Goal: Information Seeking & Learning: Learn about a topic

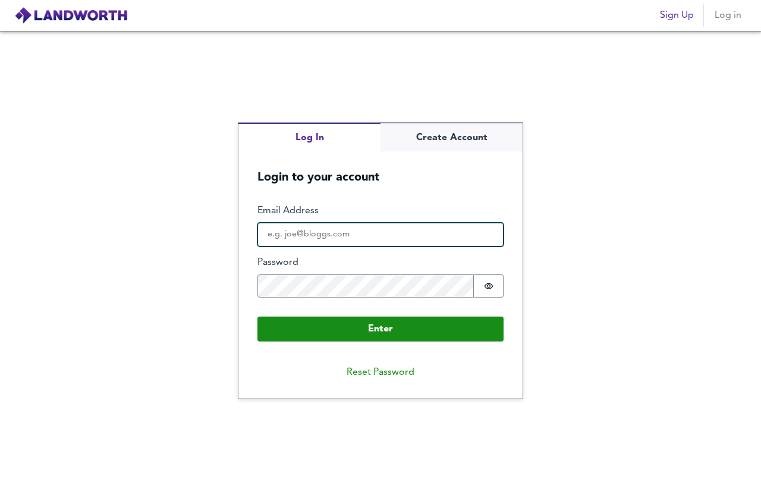
drag, startPoint x: 0, startPoint y: 0, endPoint x: 326, endPoint y: 236, distance: 402.6
click at [326, 236] on input "Email Address" at bounding box center [380, 235] width 246 height 24
click at [324, 239] on input "Email Address" at bounding box center [380, 235] width 246 height 24
type input "[EMAIL_ADDRESS][DOMAIN_NAME]"
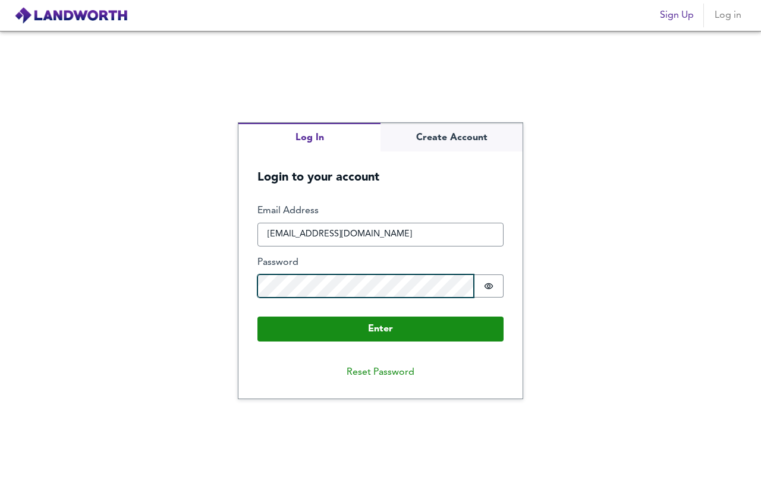
click at [257, 317] on button "Enter" at bounding box center [380, 329] width 246 height 25
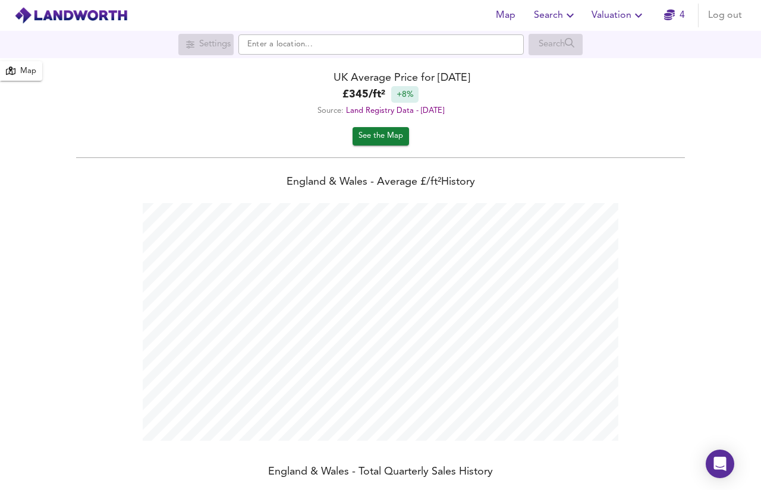
scroll to position [490, 761]
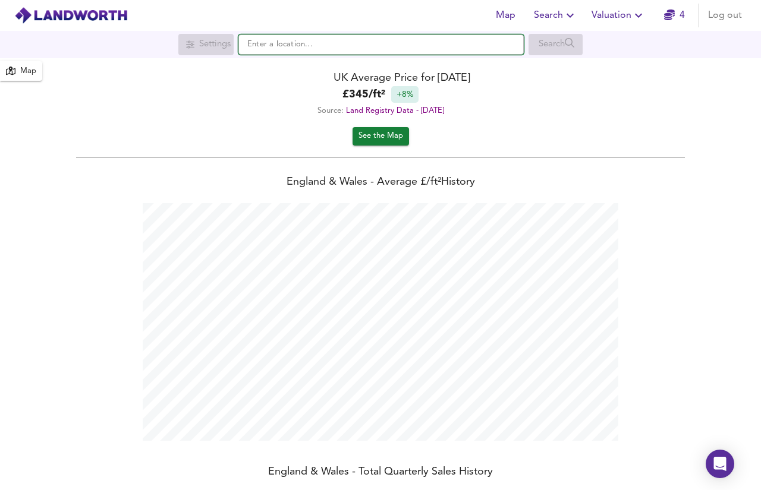
click at [308, 46] on input "text" at bounding box center [380, 44] width 285 height 20
click at [374, 40] on input "text" at bounding box center [380, 44] width 285 height 20
paste input "[STREET_ADDRESS]"
type input "[STREET_ADDRESS]"
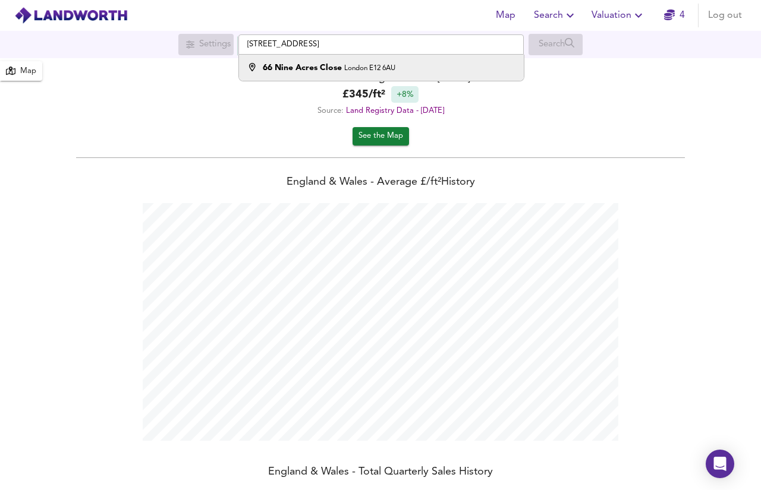
click at [370, 78] on li "[STREET_ADDRESS]" at bounding box center [381, 68] width 284 height 26
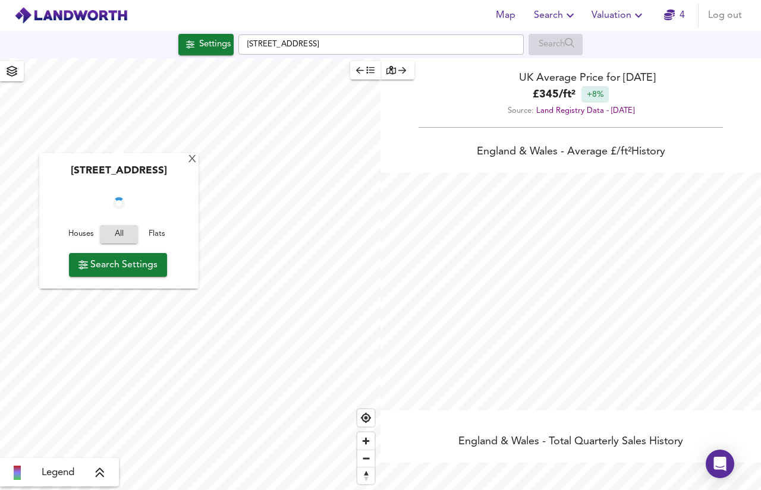
checkbox input "false"
checkbox input "true"
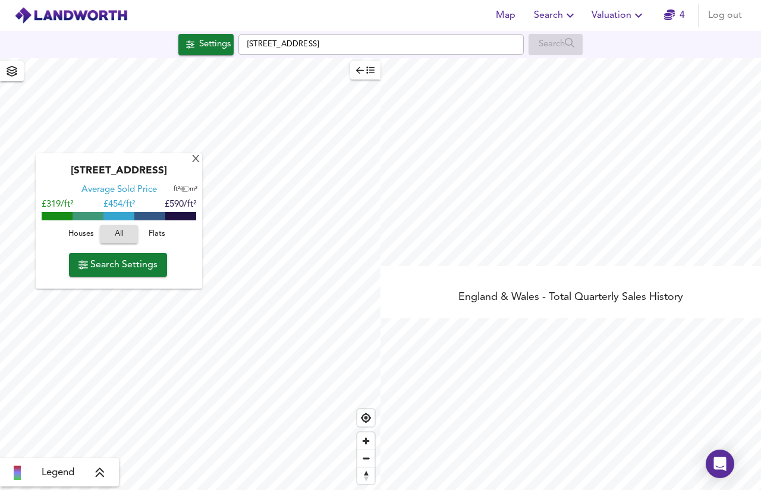
scroll to position [222, 0]
click at [106, 473] on div "Legend" at bounding box center [60, 473] width 112 height 14
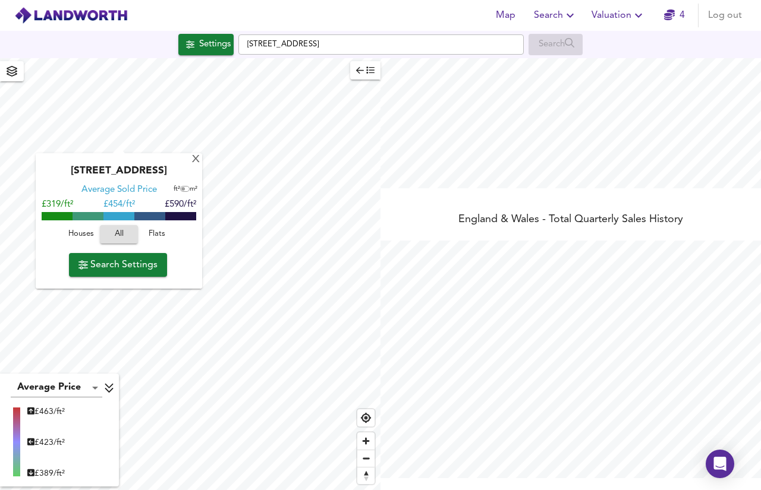
click at [111, 386] on icon at bounding box center [109, 389] width 8 height 10
click at [197, 158] on div "X" at bounding box center [196, 160] width 10 height 11
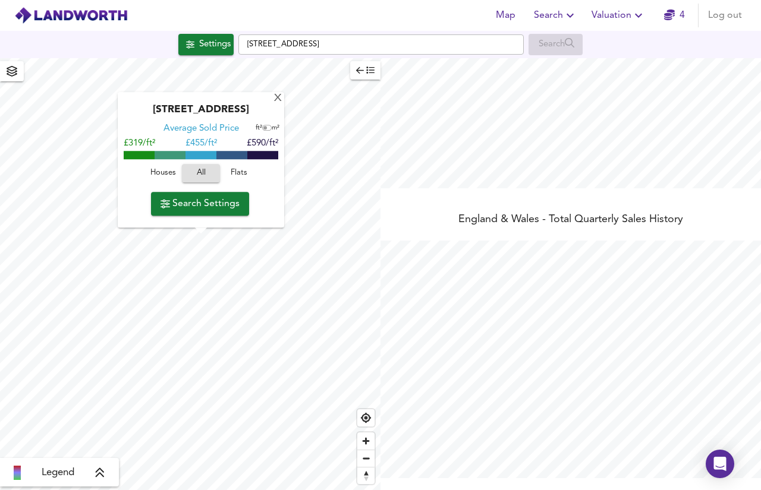
click at [165, 173] on span "Houses" at bounding box center [163, 174] width 32 height 14
click at [198, 197] on span "Search Settings" at bounding box center [199, 204] width 79 height 17
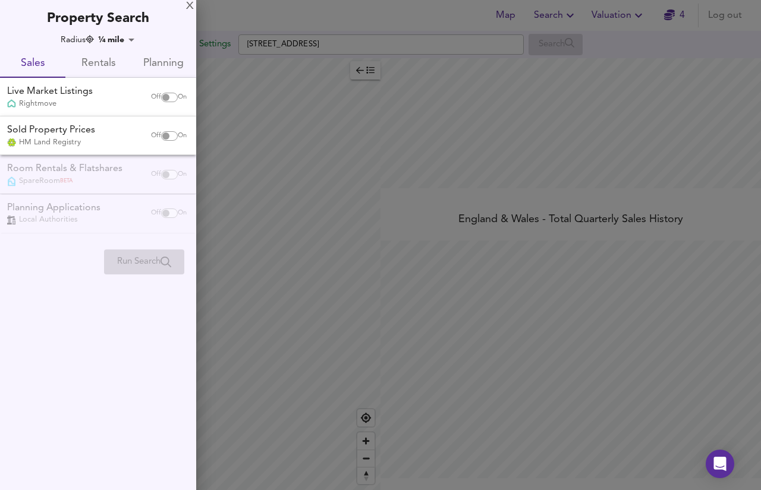
click at [178, 100] on span "On" at bounding box center [182, 98] width 9 height 10
checkbox input "true"
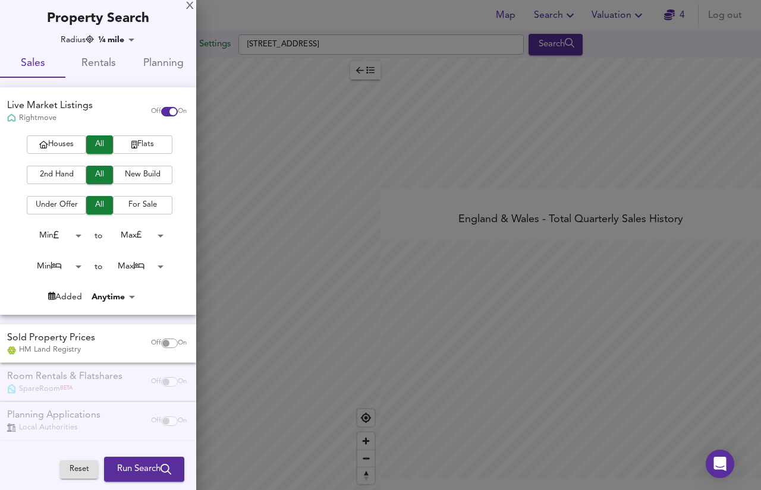
click at [77, 153] on button "Houses" at bounding box center [56, 144] width 59 height 18
click at [69, 266] on body "Map Search Valuation 4 Log out Settings Nine Acres Close, E12 6AU Search Legend…" at bounding box center [380, 245] width 761 height 490
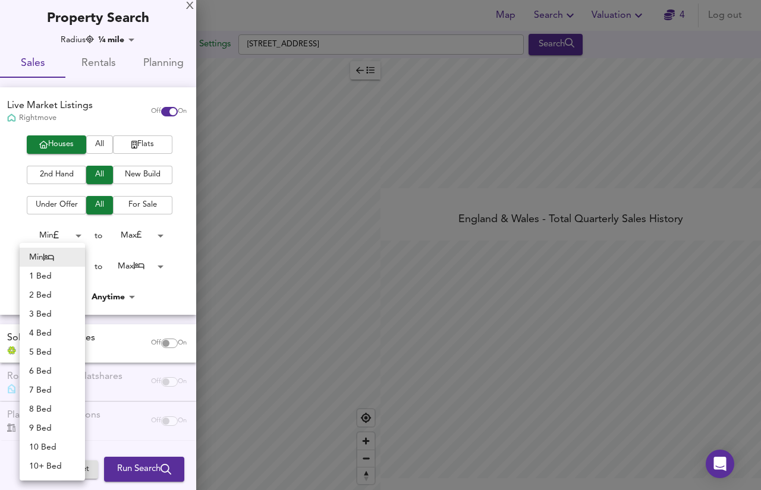
click at [61, 309] on li "3 Bed" at bounding box center [52, 314] width 65 height 19
type input "3"
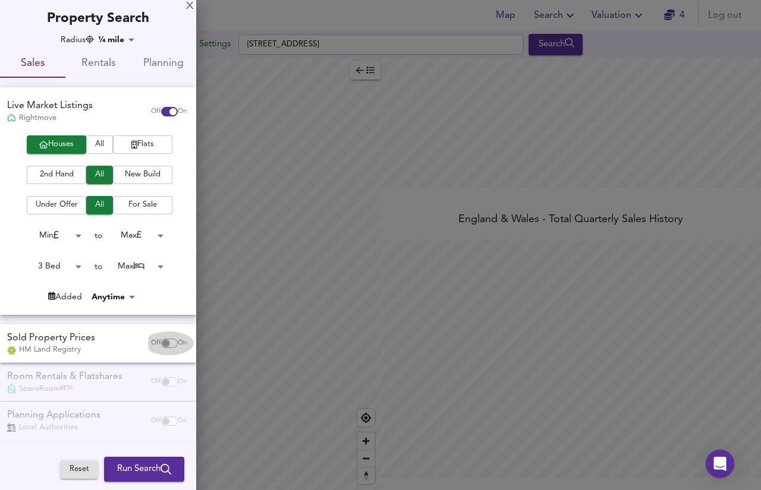
click at [168, 342] on input "checkbox" at bounding box center [166, 344] width 29 height 10
checkbox input "true"
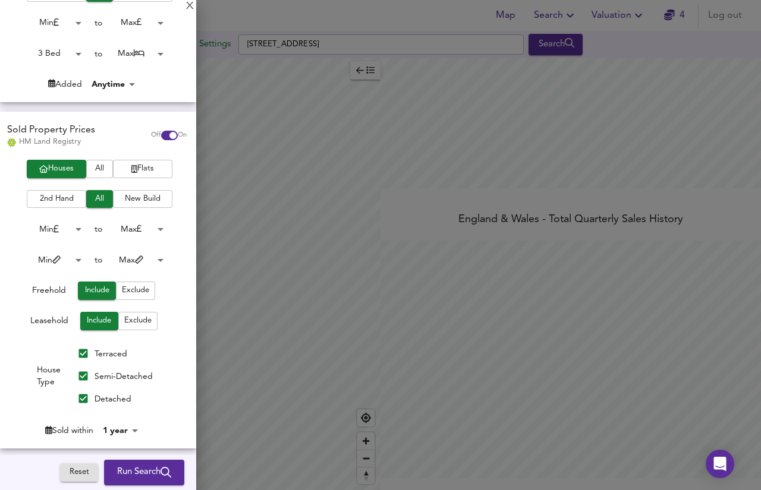
scroll to position [215, 0]
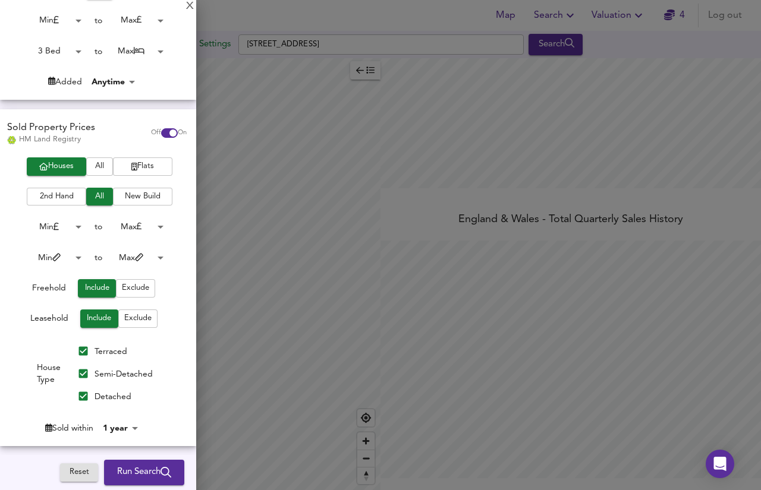
click at [62, 253] on body "Map Search Valuation 4 Log out Settings Nine Acres Close, E12 6AU Search Legend…" at bounding box center [380, 245] width 761 height 490
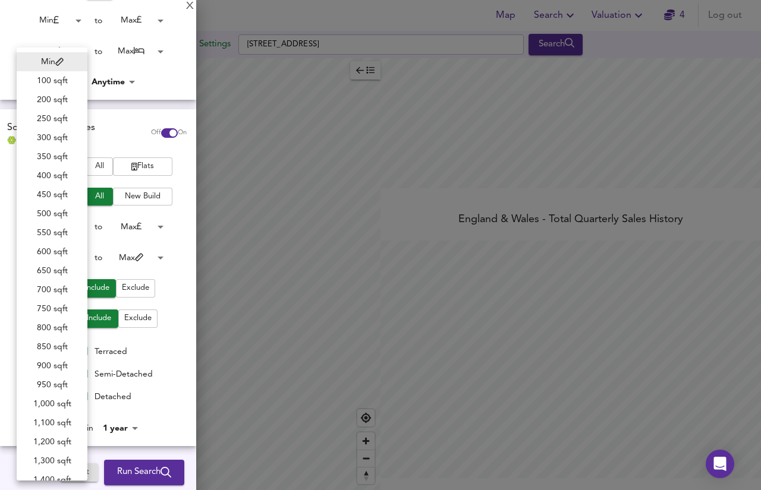
click at [173, 254] on div at bounding box center [380, 245] width 761 height 490
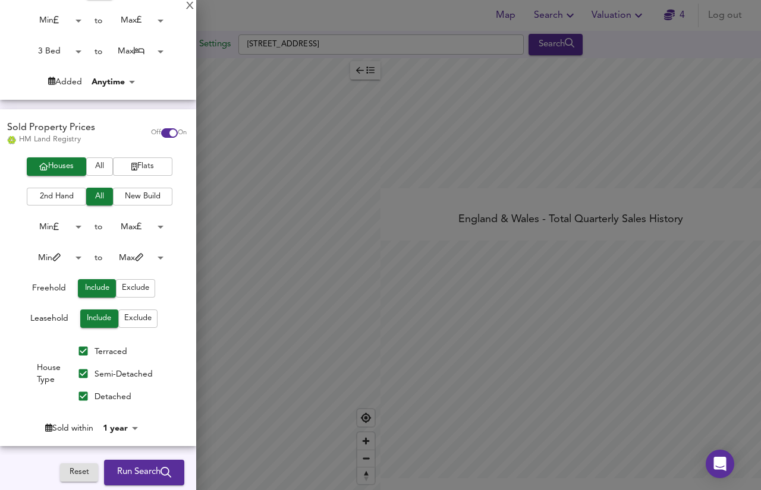
click at [137, 320] on span "Exclude" at bounding box center [137, 319] width 27 height 14
click at [81, 379] on input "Semi-Detached" at bounding box center [83, 373] width 23 height 23
checkbox input "false"
click at [81, 392] on input "Detached" at bounding box center [83, 396] width 23 height 23
checkbox input "false"
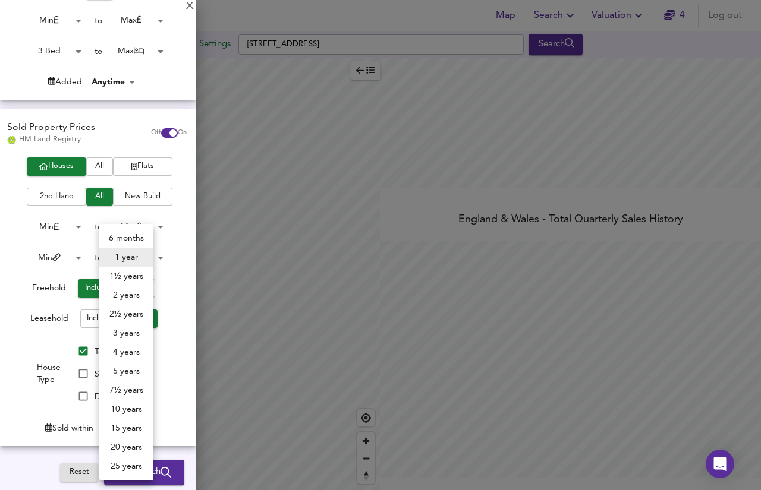
click at [128, 431] on body "Map Search Valuation 4 Log out Settings Nine Acres Close, E12 6AU Search Legend…" at bounding box center [380, 245] width 761 height 490
click at [135, 301] on li "2 years" at bounding box center [126, 295] width 54 height 19
type input "24"
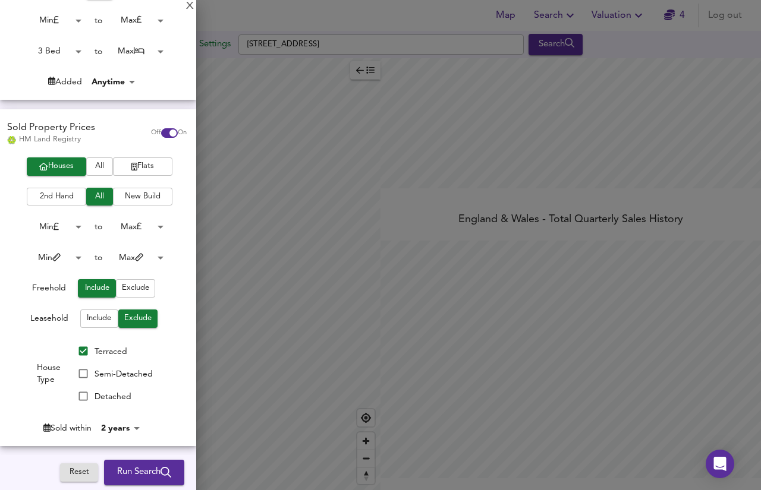
click at [121, 474] on span "Run Search" at bounding box center [144, 472] width 54 height 15
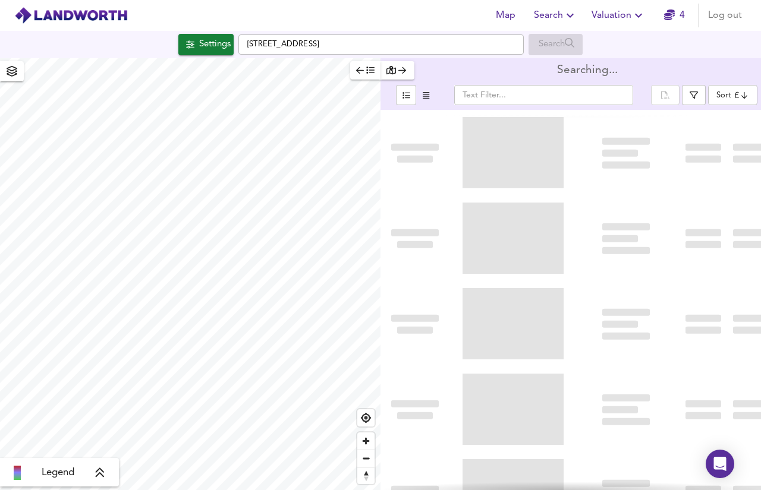
type input "bestdeal"
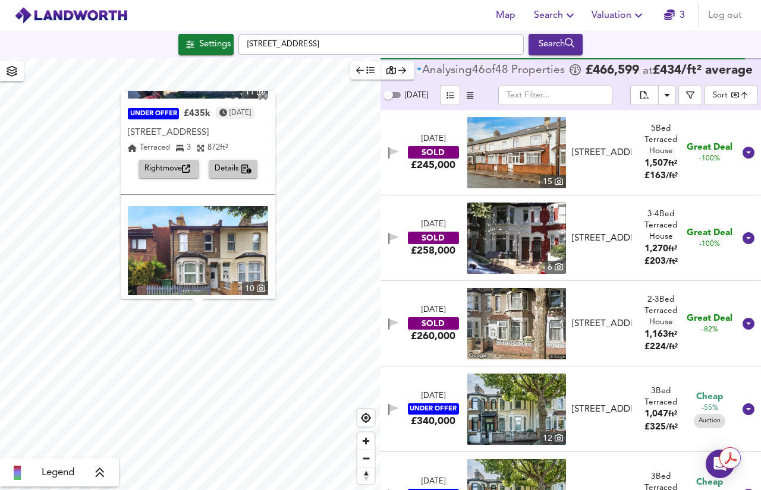
scroll to position [91, 0]
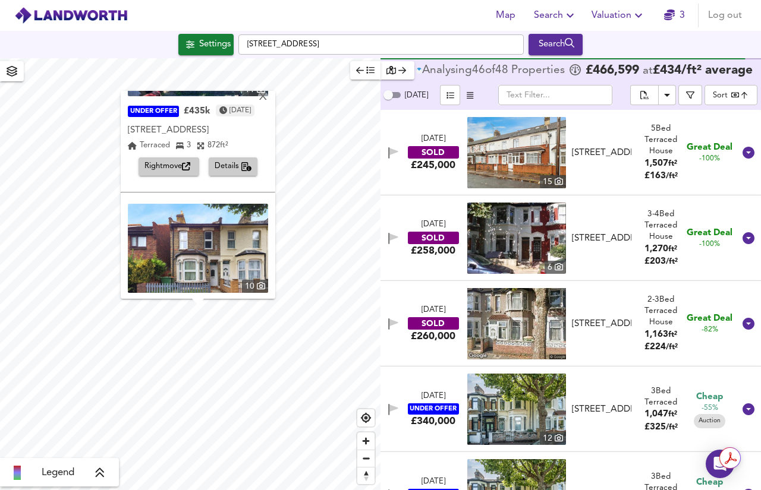
click at [163, 164] on span "Rightmove" at bounding box center [168, 167] width 49 height 14
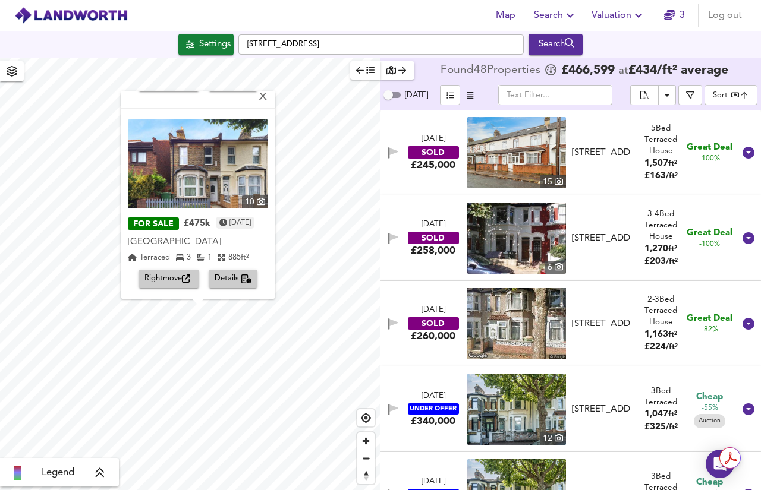
click at [182, 276] on icon "button" at bounding box center [186, 279] width 8 height 8
drag, startPoint x: 274, startPoint y: 96, endPoint x: 442, endPoint y: 414, distance: 358.9
click at [268, 96] on div "X" at bounding box center [263, 97] width 10 height 11
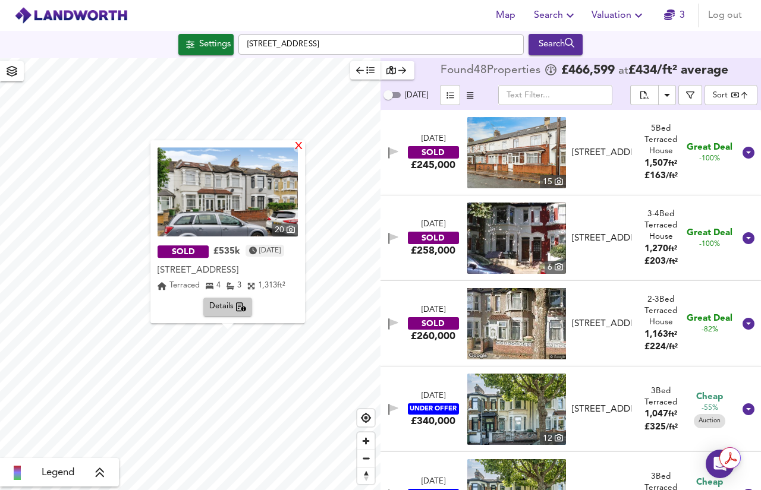
click at [303, 149] on div "X" at bounding box center [299, 146] width 10 height 11
